Goal: Task Accomplishment & Management: Manage account settings

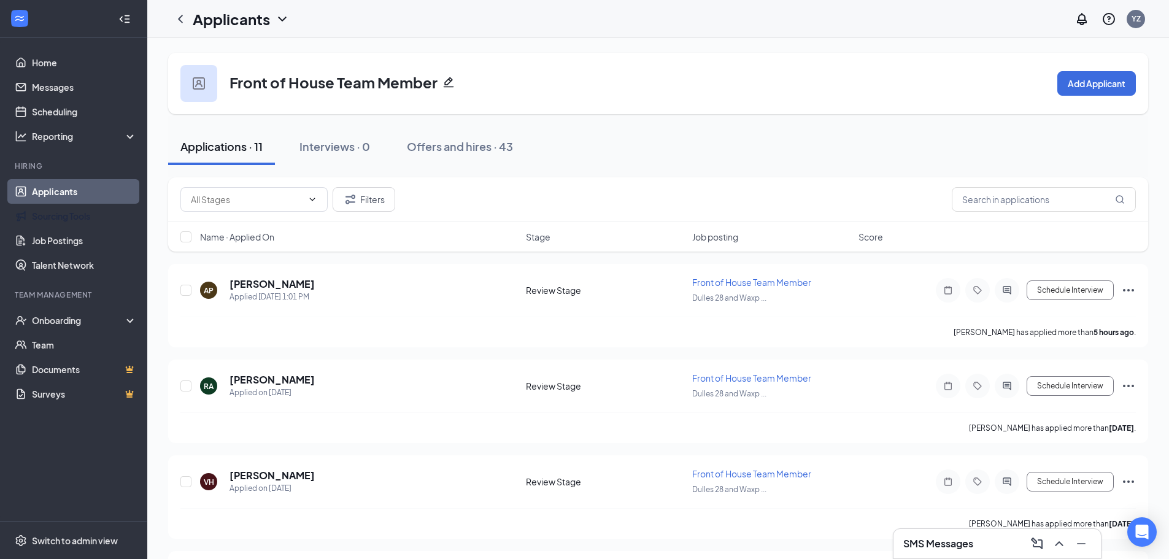
click at [101, 196] on link "Applicants" at bounding box center [84, 191] width 105 height 25
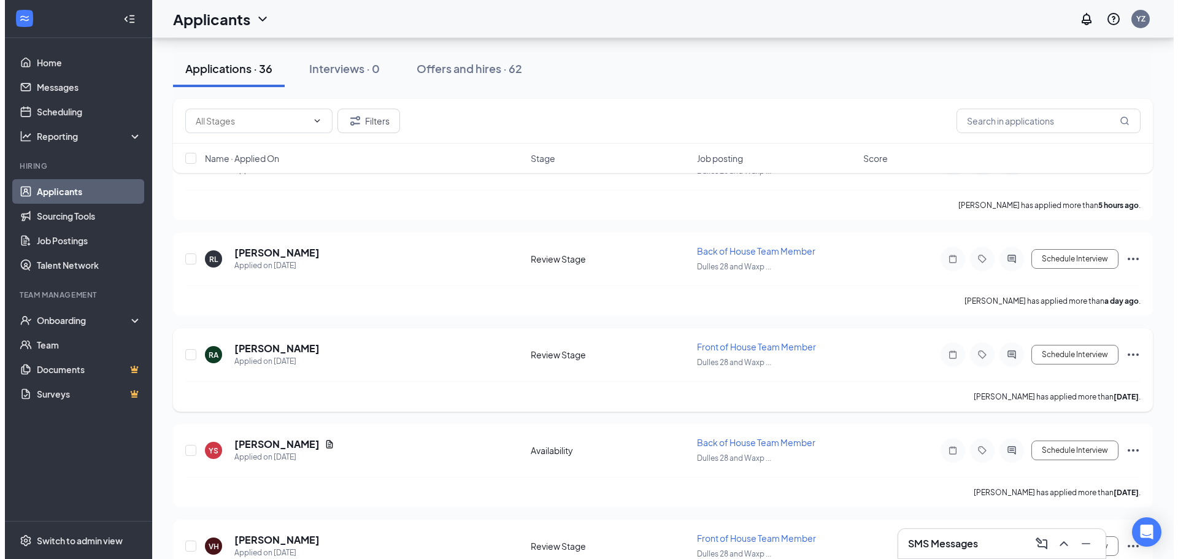
scroll to position [123, 0]
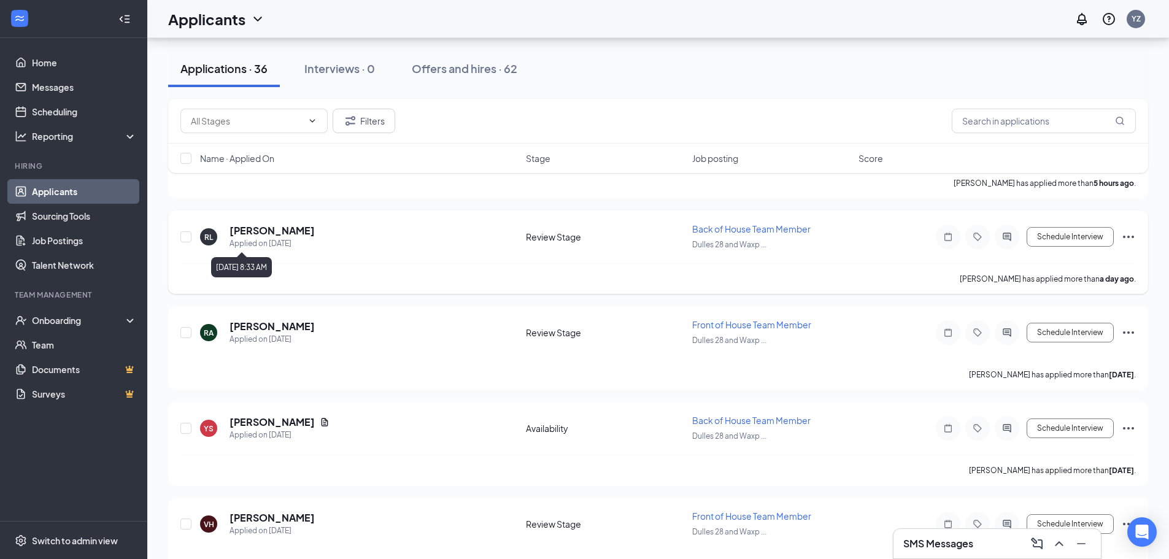
click at [257, 231] on h5 "[PERSON_NAME]" at bounding box center [272, 231] width 85 height 14
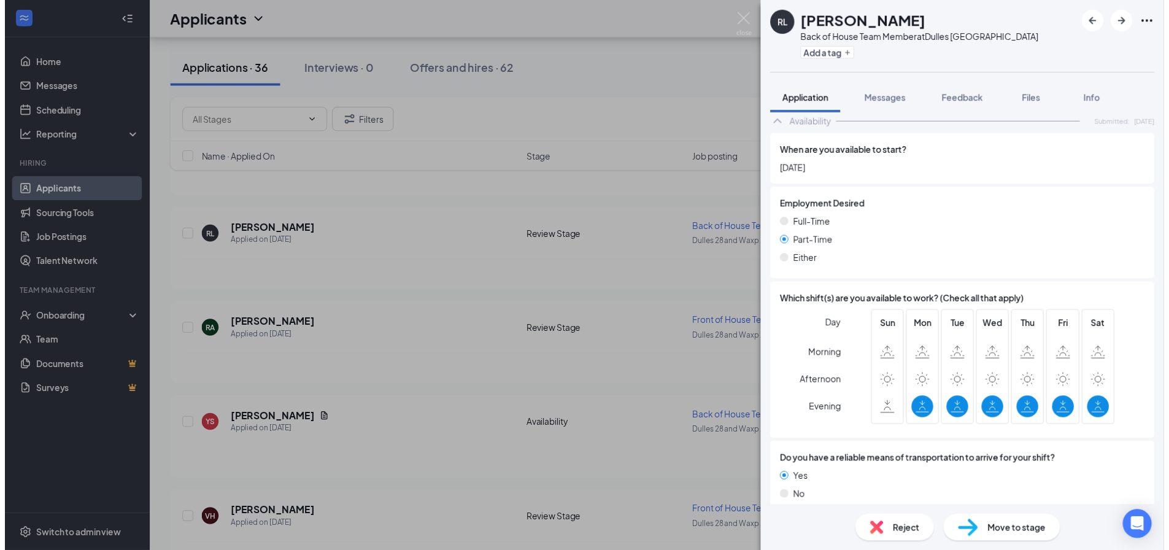
scroll to position [397, 0]
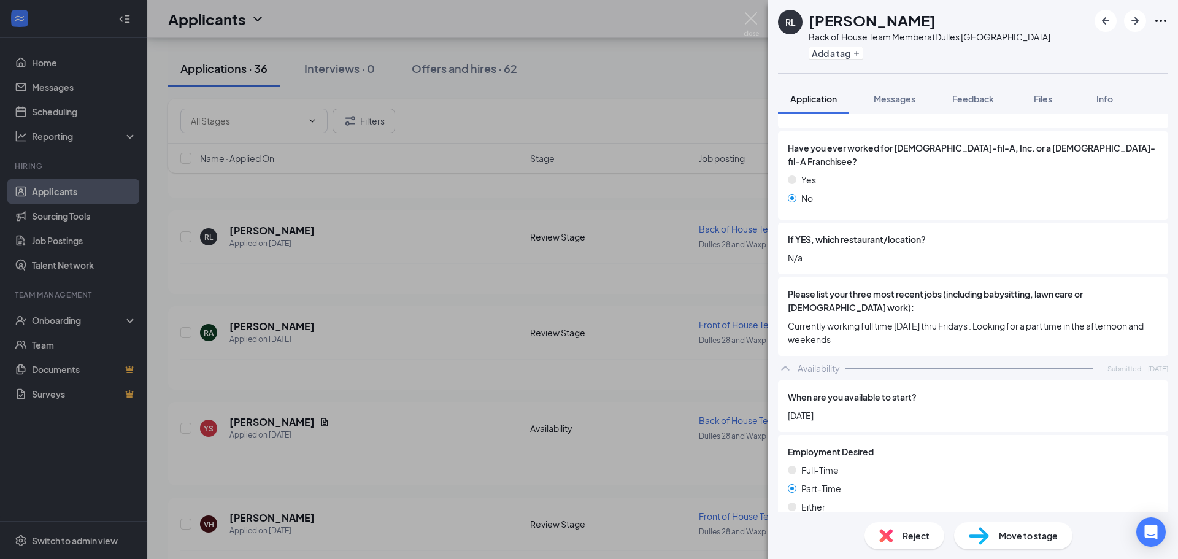
click at [742, 17] on div "[PERSON_NAME] Back of House Team Member at [GEOGRAPHIC_DATA] Add a tag Applicat…" at bounding box center [589, 279] width 1178 height 559
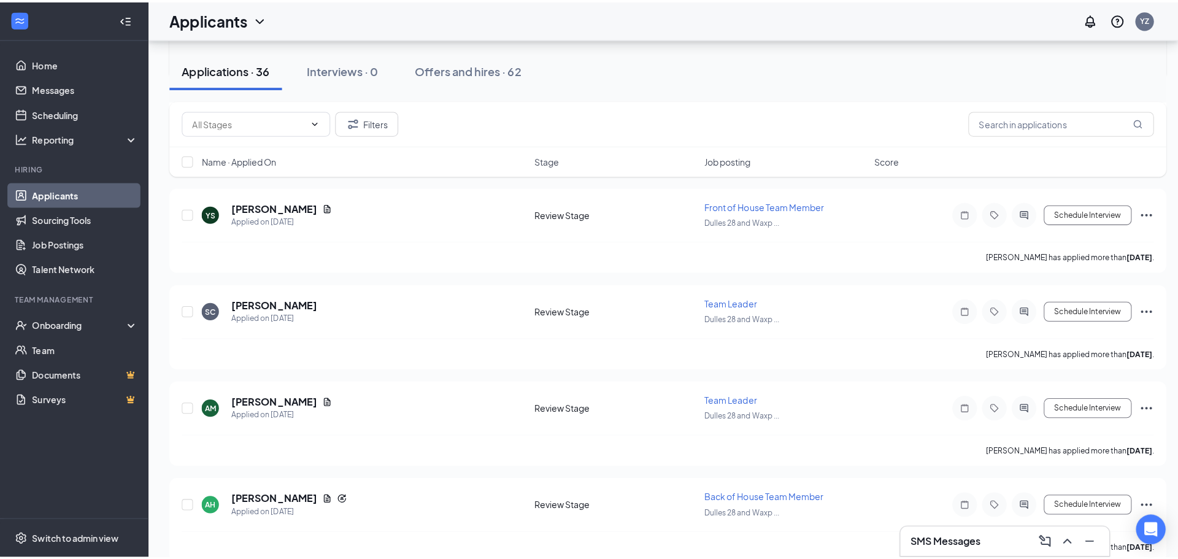
scroll to position [675, 0]
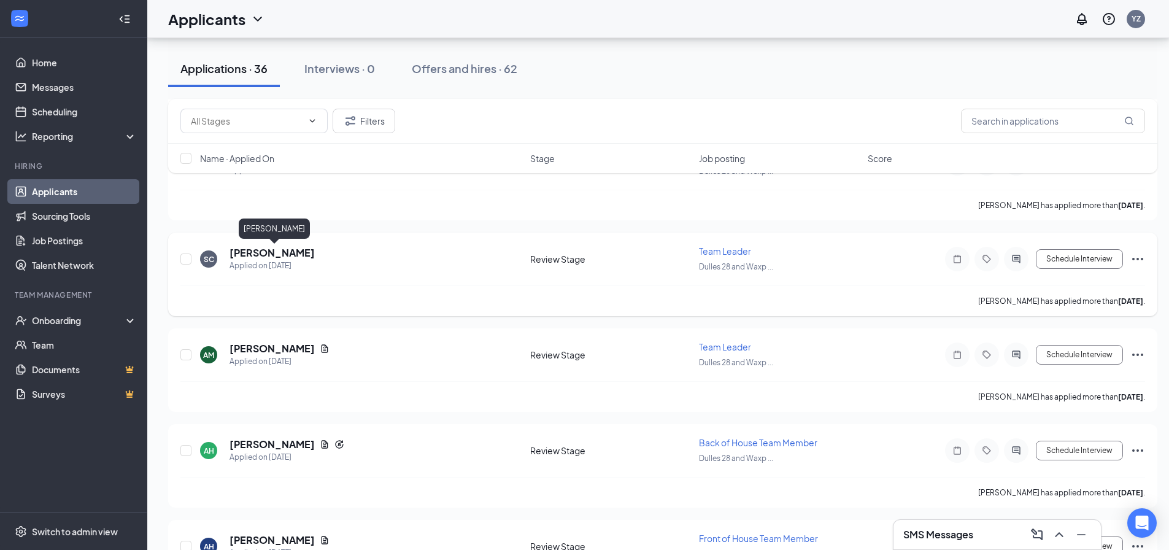
click at [273, 258] on h5 "[PERSON_NAME]" at bounding box center [272, 253] width 85 height 14
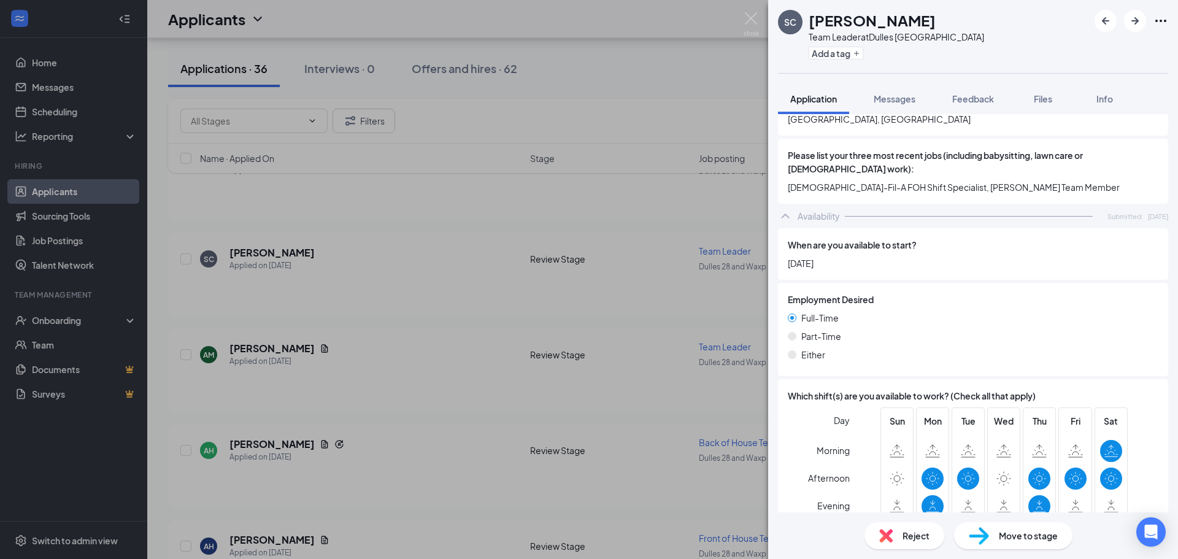
scroll to position [614, 0]
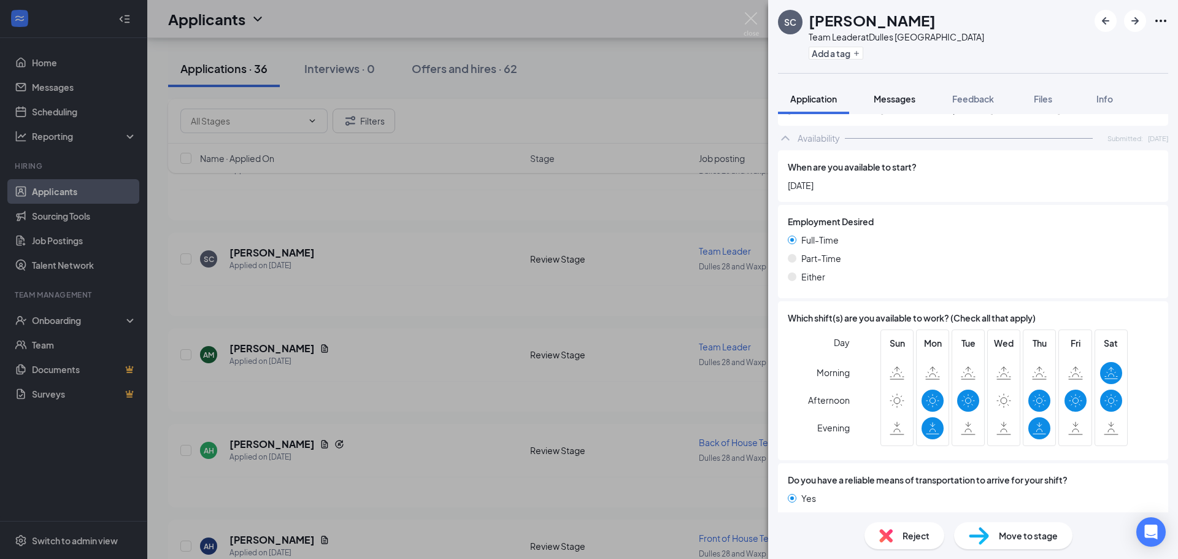
click at [889, 106] on button "Messages" at bounding box center [895, 98] width 66 height 31
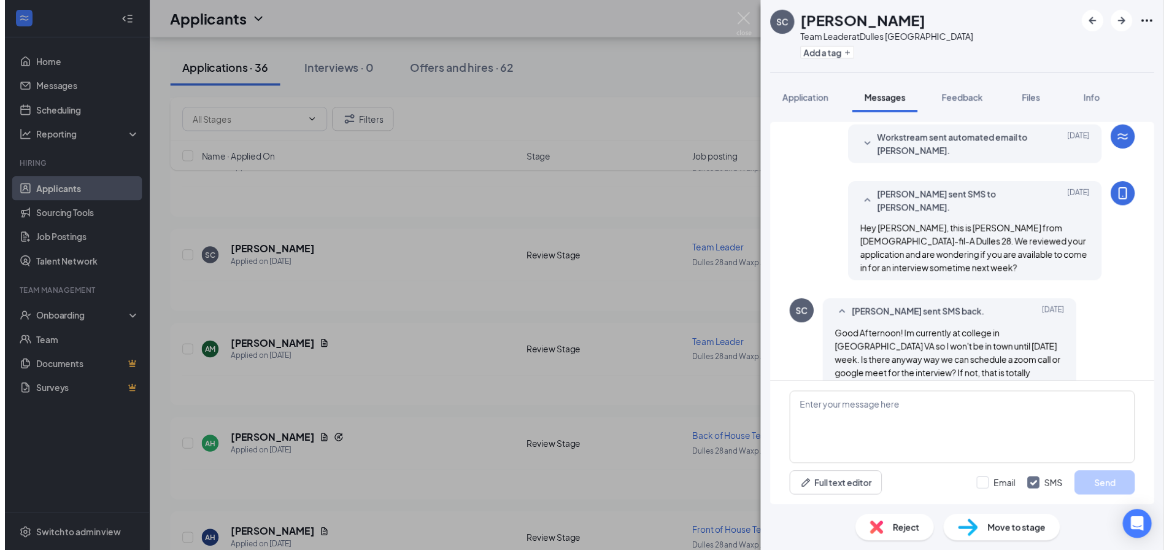
scroll to position [194, 0]
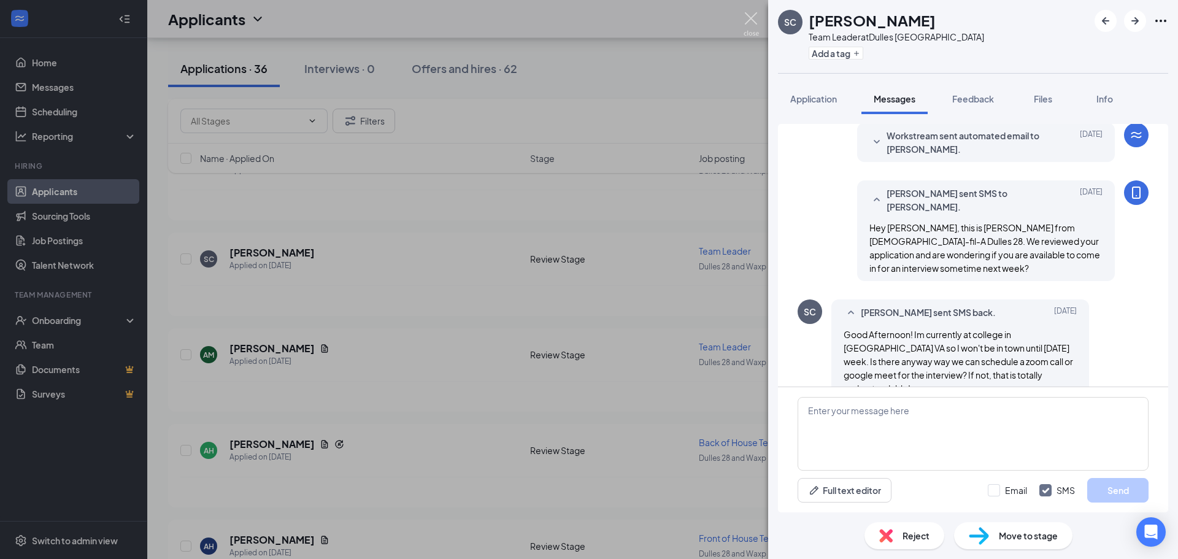
click at [755, 16] on img at bounding box center [751, 24] width 15 height 24
